Goal: Task Accomplishment & Management: Use online tool/utility

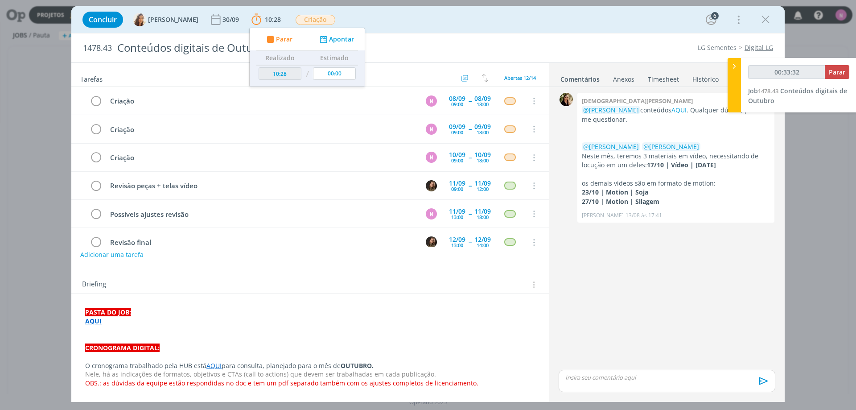
click at [383, 31] on div "Concluir [PERSON_NAME] [DATE] 10:28 Parar Apontar Data * [DATE] Horas * 00:00 T…" at bounding box center [427, 19] width 713 height 27
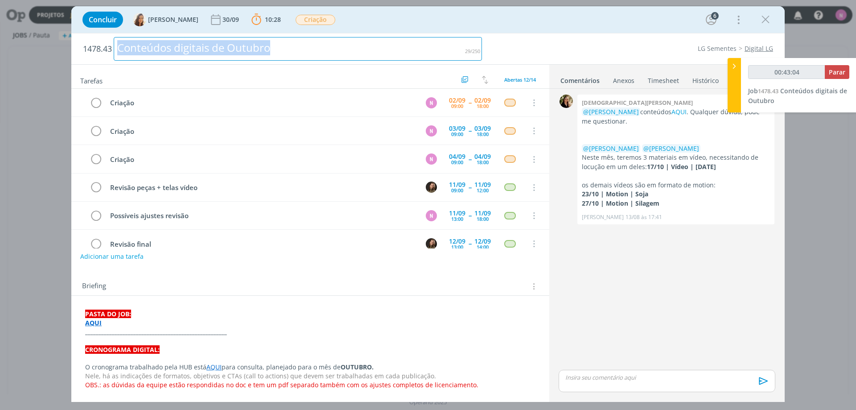
drag, startPoint x: 274, startPoint y: 49, endPoint x: 99, endPoint y: 50, distance: 174.7
click at [99, 50] on h2 "1478.43 Conteúdos digitais de Outubro" at bounding box center [282, 48] width 399 height 31
copy div "Conteúdos digitais de Outubro"
click at [218, 45] on div "Conteúdos digitais de Outubro" at bounding box center [298, 49] width 368 height 24
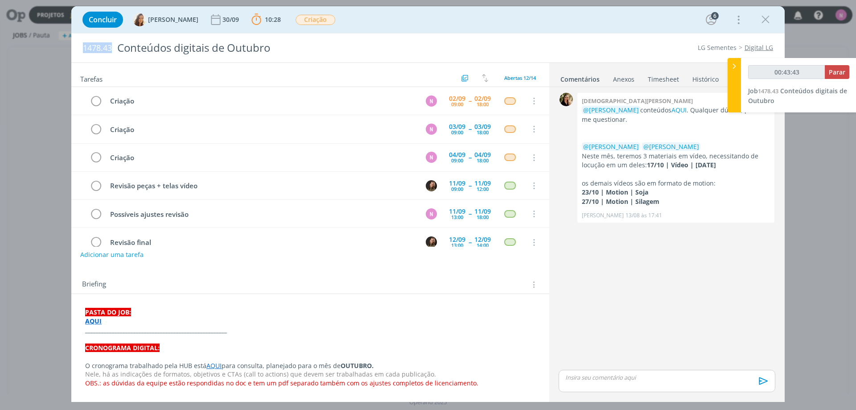
drag, startPoint x: 83, startPoint y: 49, endPoint x: 113, endPoint y: 52, distance: 29.6
click at [113, 52] on h2 "1478.43 Conteúdos digitais de Outubro" at bounding box center [282, 47] width 399 height 29
copy span "1478.43"
click at [96, 319] on strong "AQUI" at bounding box center [93, 320] width 16 height 8
click at [176, 338] on link "[URL][DOMAIN_NAME]" at bounding box center [143, 338] width 67 height 12
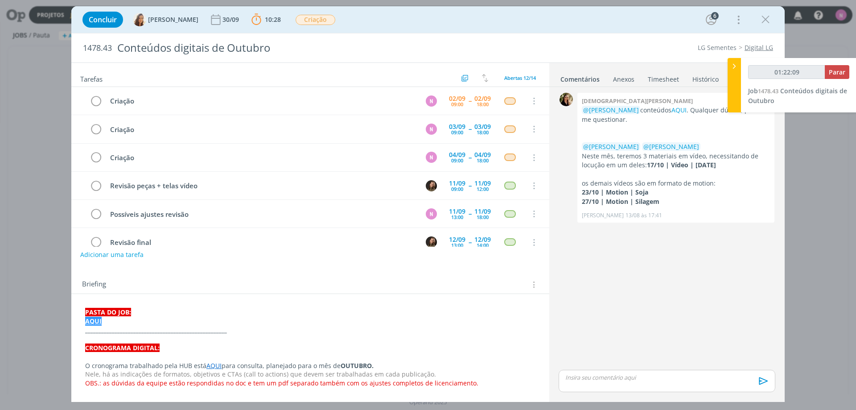
type input "01:23:09"
